Goal: Check status: Verify the current state of an ongoing process or item

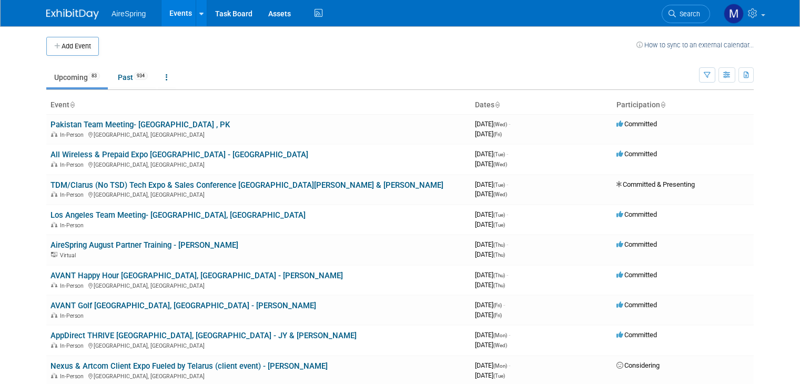
click at [112, 80] on link "Past 934" at bounding box center [133, 77] width 46 height 20
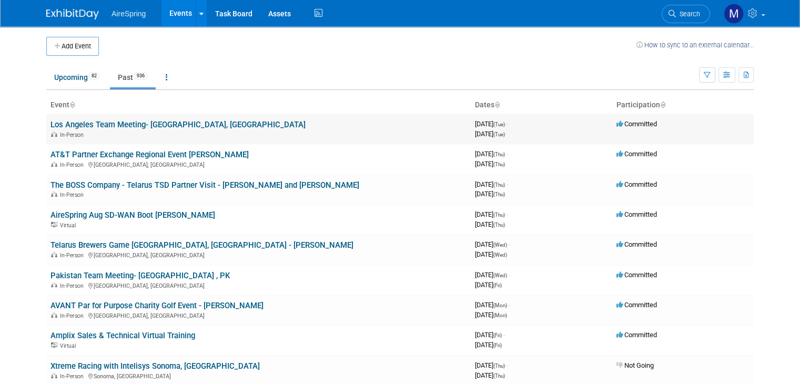
click at [116, 125] on link "Los Angeles Team Meeting- [GEOGRAPHIC_DATA], [GEOGRAPHIC_DATA]" at bounding box center [177, 124] width 255 height 9
